Goal: Download file/media

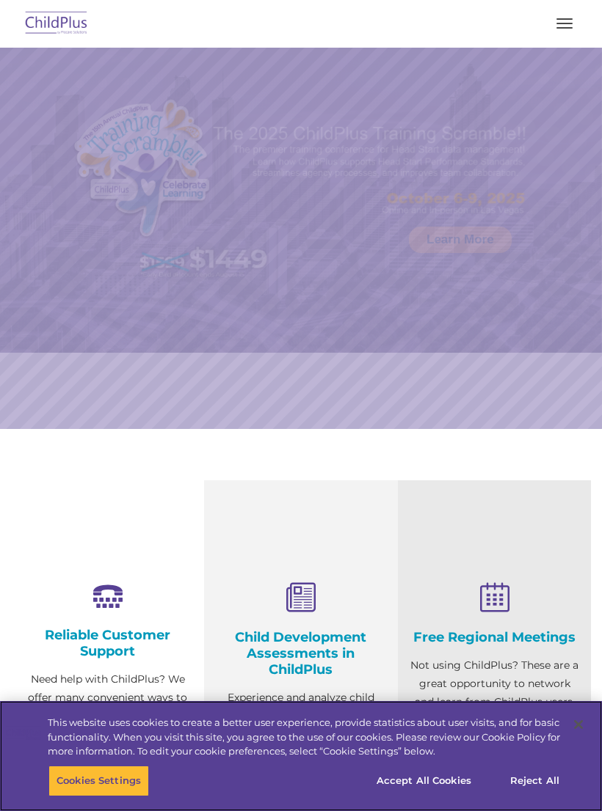
select select "MEDIUM"
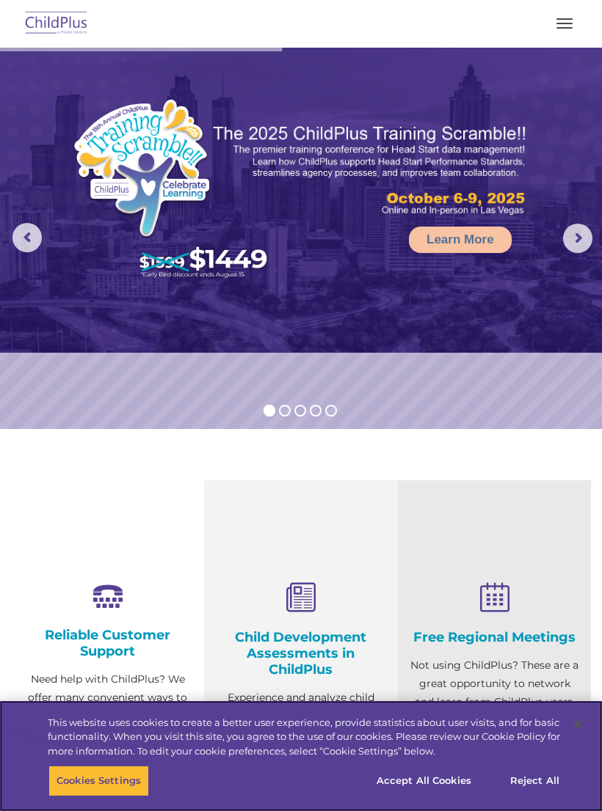
click at [54, 21] on img at bounding box center [56, 24] width 69 height 34
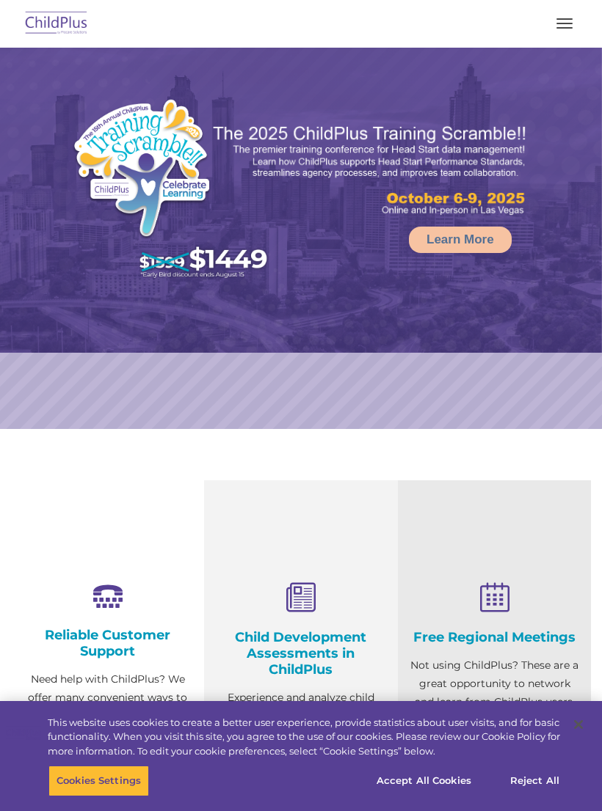
select select "MEDIUM"
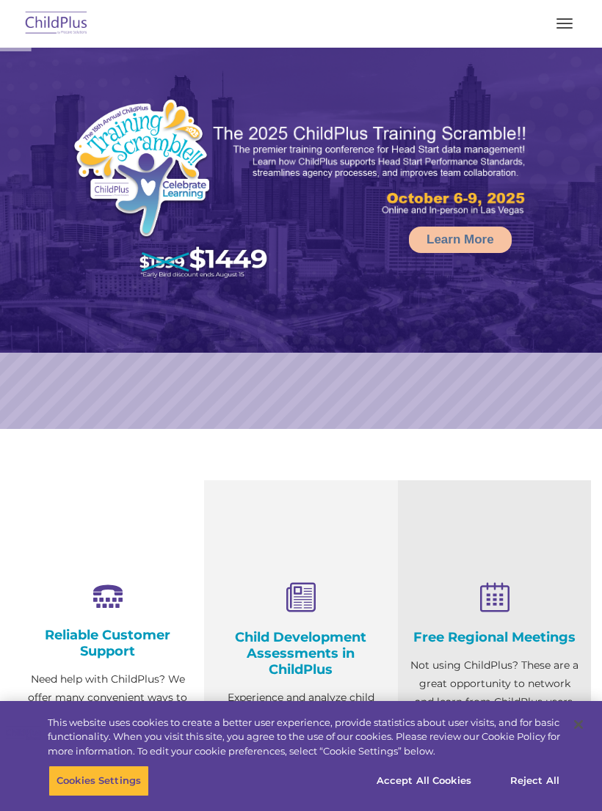
click at [560, 21] on button "button" at bounding box center [564, 23] width 31 height 23
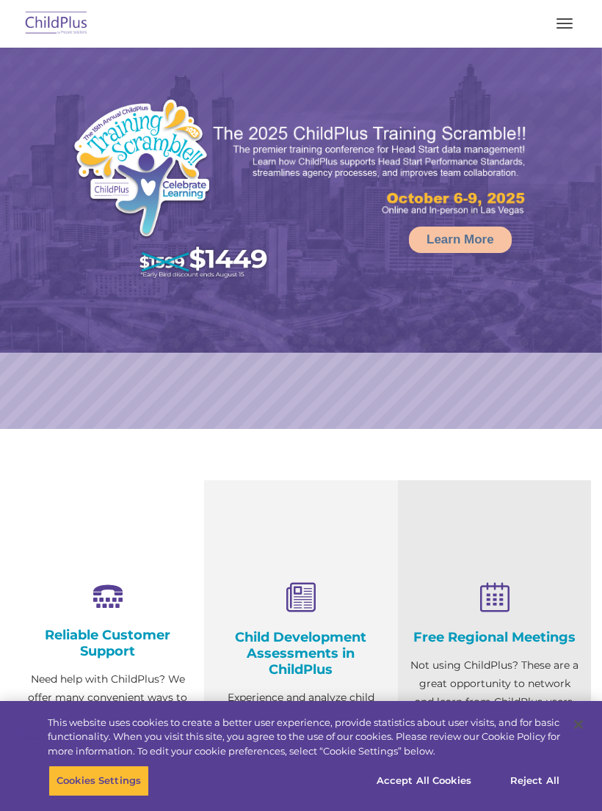
select select "MEDIUM"
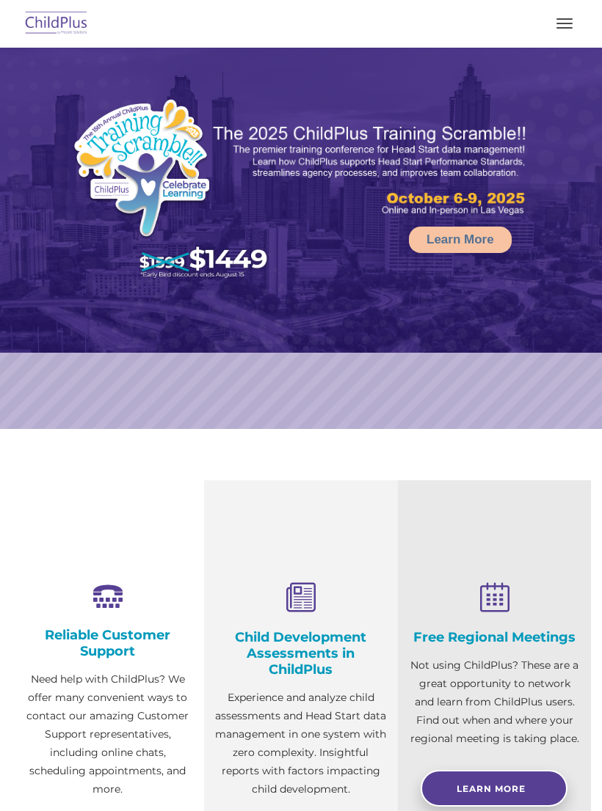
select select "MEDIUM"
click at [560, 33] on button "button" at bounding box center [564, 23] width 31 height 23
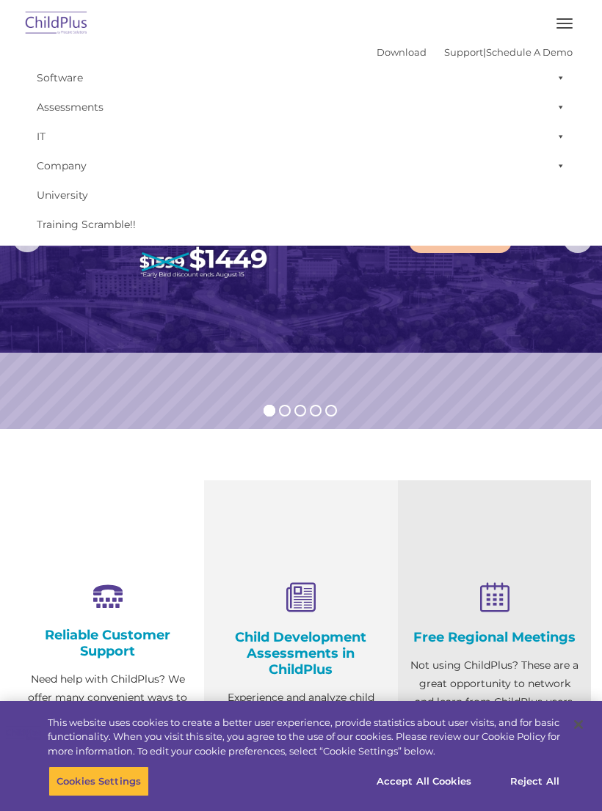
click at [59, 78] on link "Software" at bounding box center [300, 77] width 543 height 29
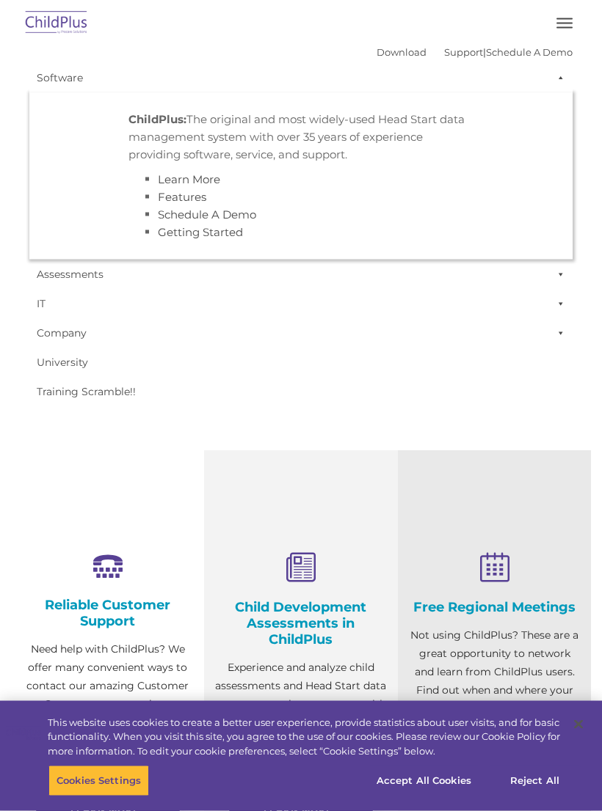
scroll to position [31, 0]
click at [74, 333] on link "Company" at bounding box center [300, 332] width 543 height 29
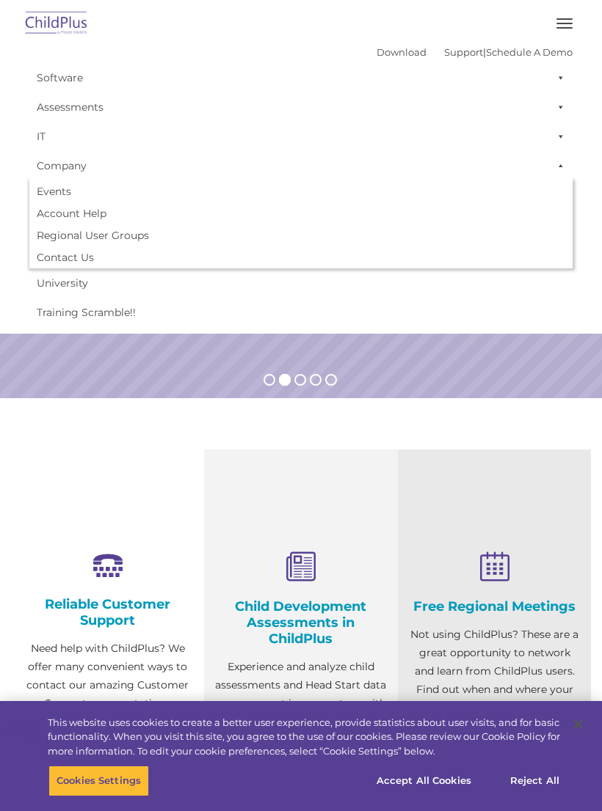
click at [78, 169] on link "Company" at bounding box center [300, 165] width 543 height 29
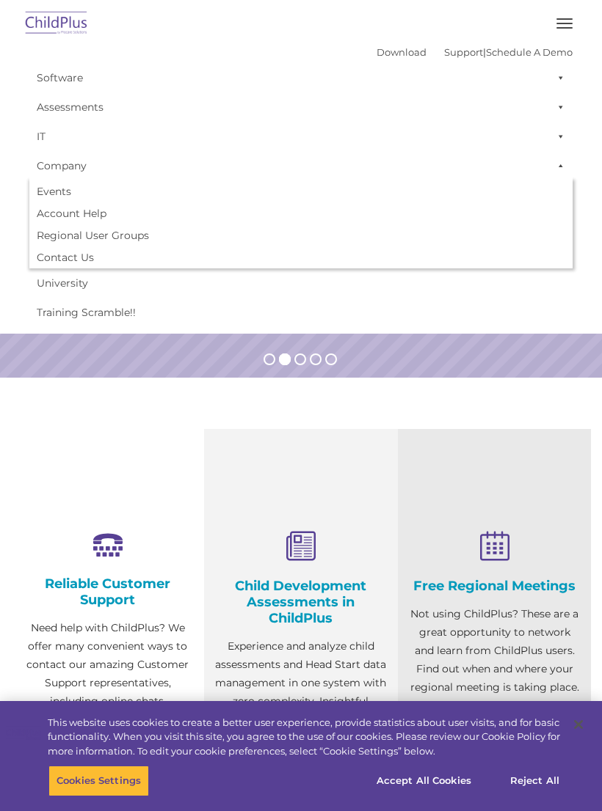
scroll to position [54, 0]
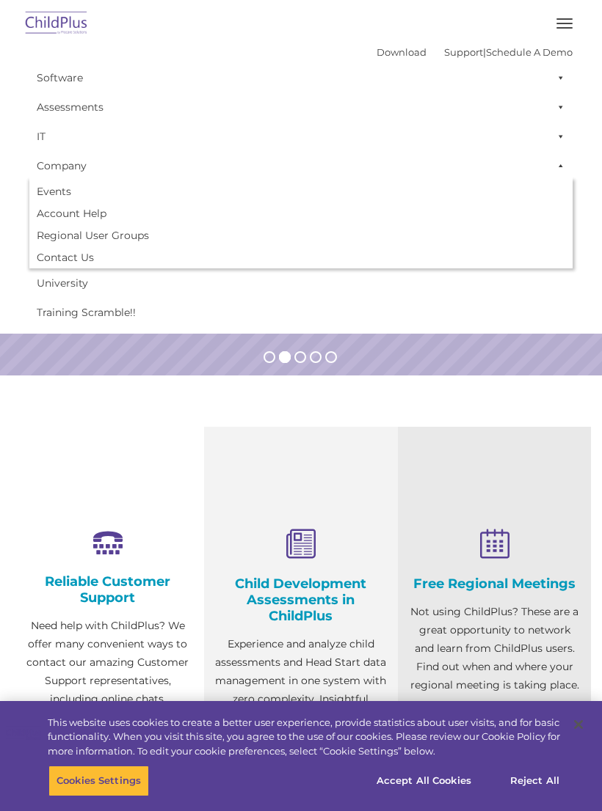
click at [72, 79] on link "Software" at bounding box center [300, 77] width 543 height 29
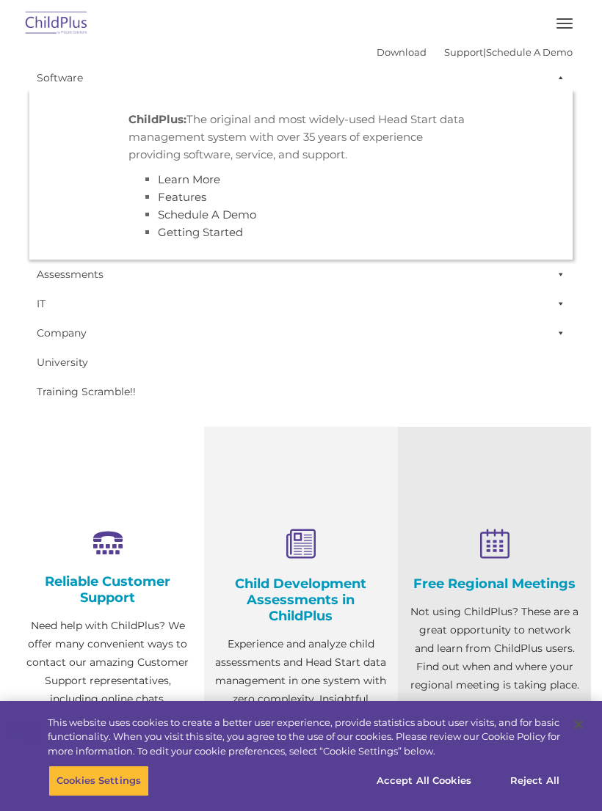
click at [379, 47] on link "Download" at bounding box center [401, 52] width 50 height 12
